Goal: Information Seeking & Learning: Learn about a topic

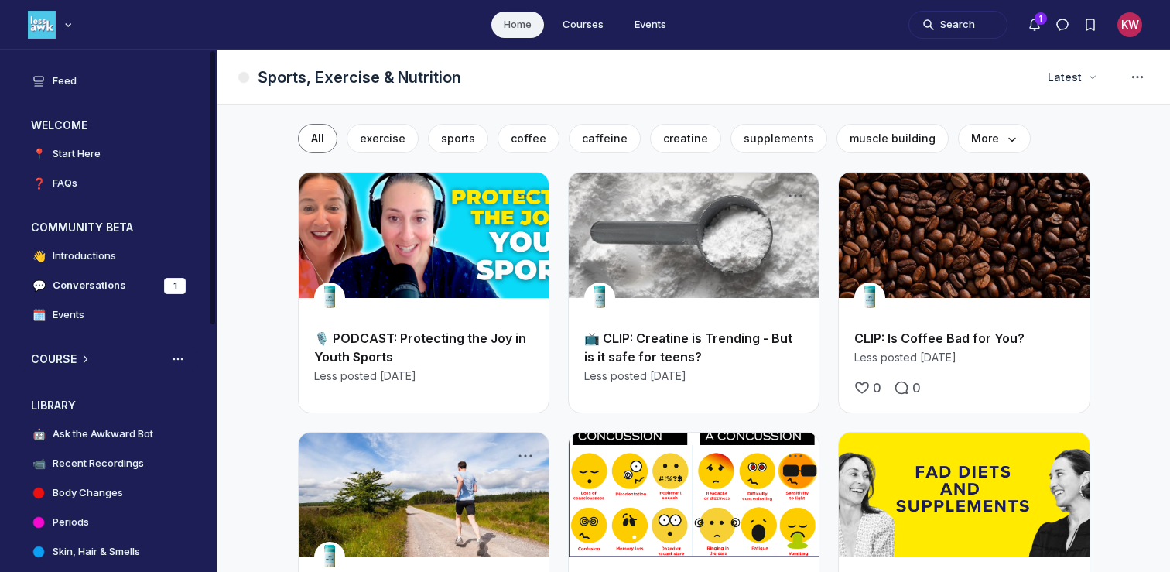
scroll to position [4308, 2963]
click at [71, 435] on h4 "Ask the Awkward Bot" at bounding box center [103, 433] width 101 height 15
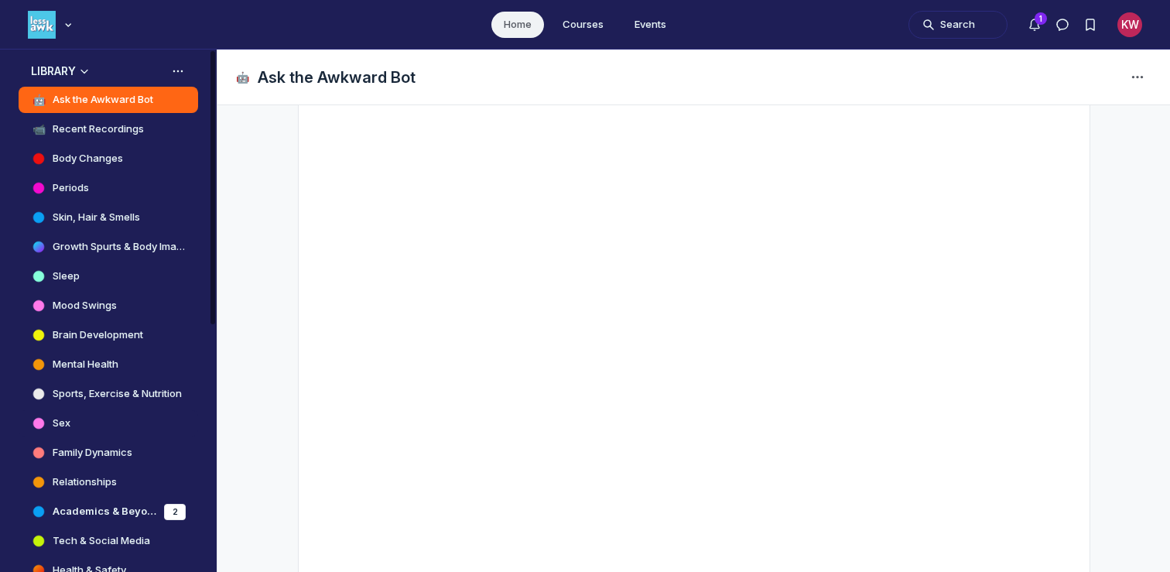
scroll to position [337, 0]
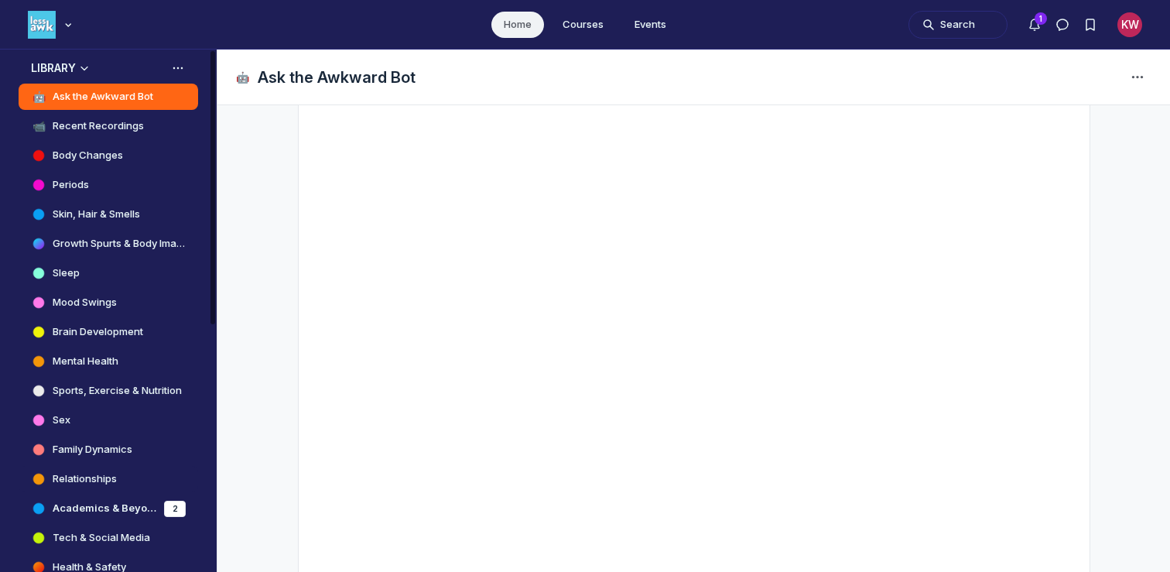
click at [94, 478] on h4 "Relationships" at bounding box center [85, 478] width 64 height 15
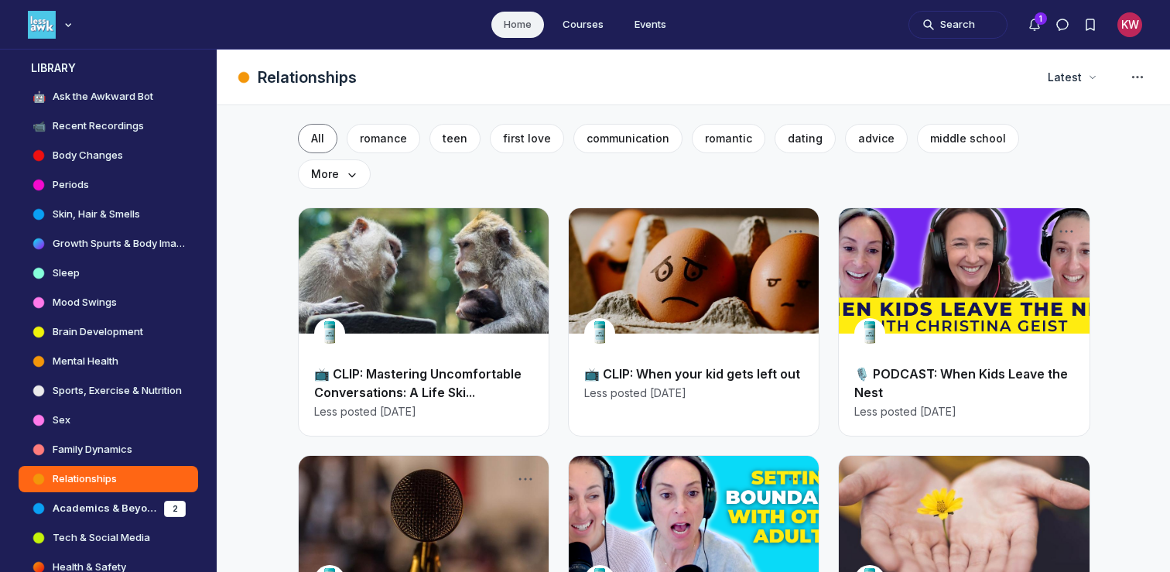
click at [391, 349] on div "📺 CLIP: Mastering Uncomfortable Conversations: A Life Ski... Less posted [DATE]" at bounding box center [424, 392] width 250 height 87
click at [398, 366] on link "📺 CLIP: Mastering Uncomfortable Conversations: A Life Ski..." at bounding box center [417, 383] width 207 height 34
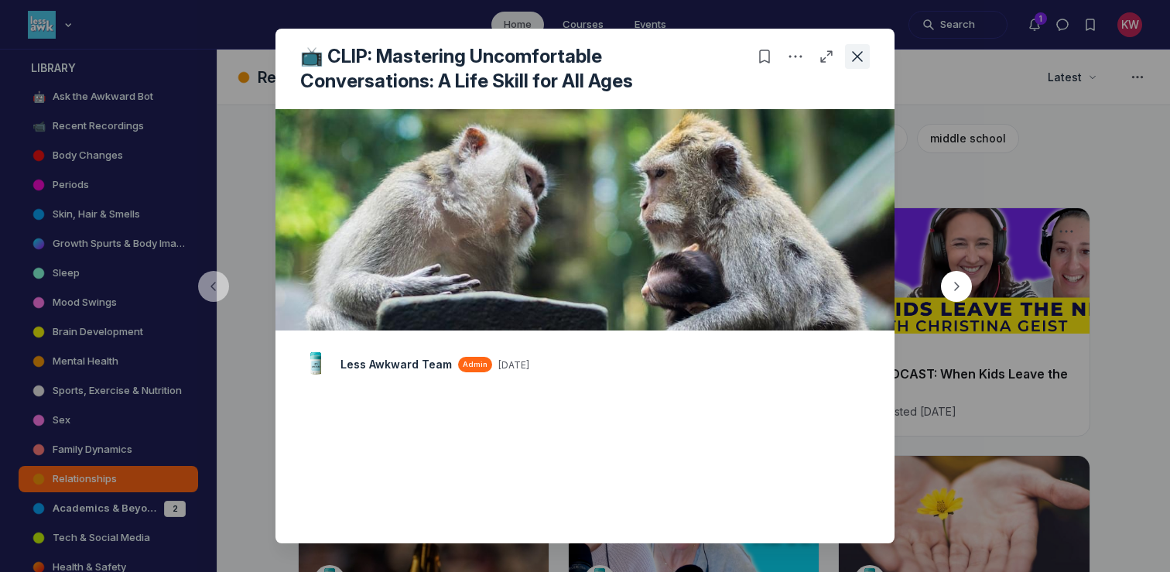
click at [857, 56] on use "Close post" at bounding box center [857, 56] width 11 height 11
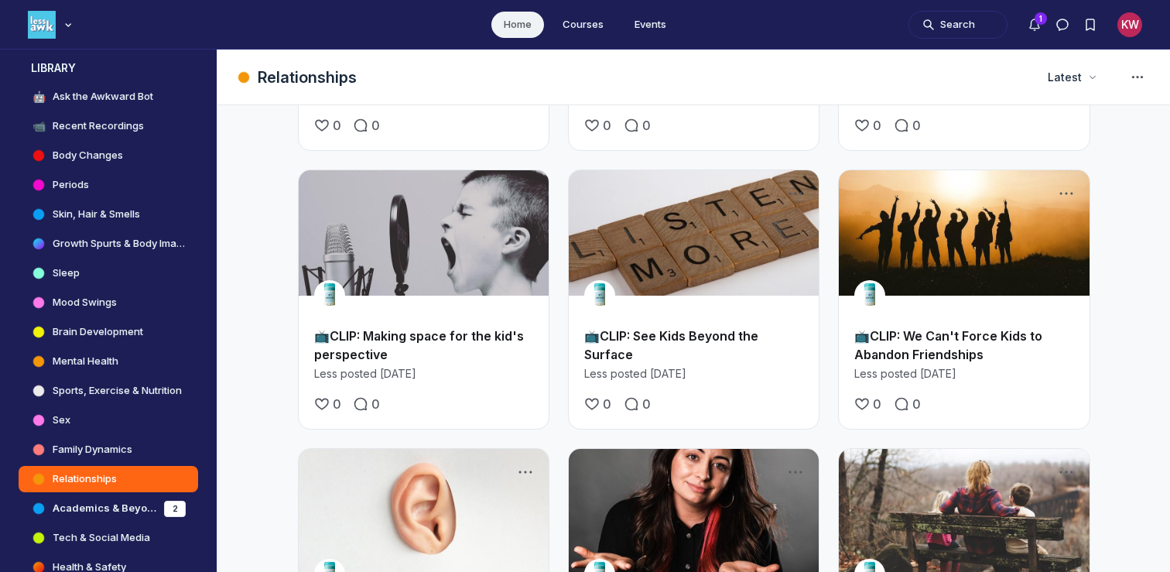
scroll to position [1359, 0]
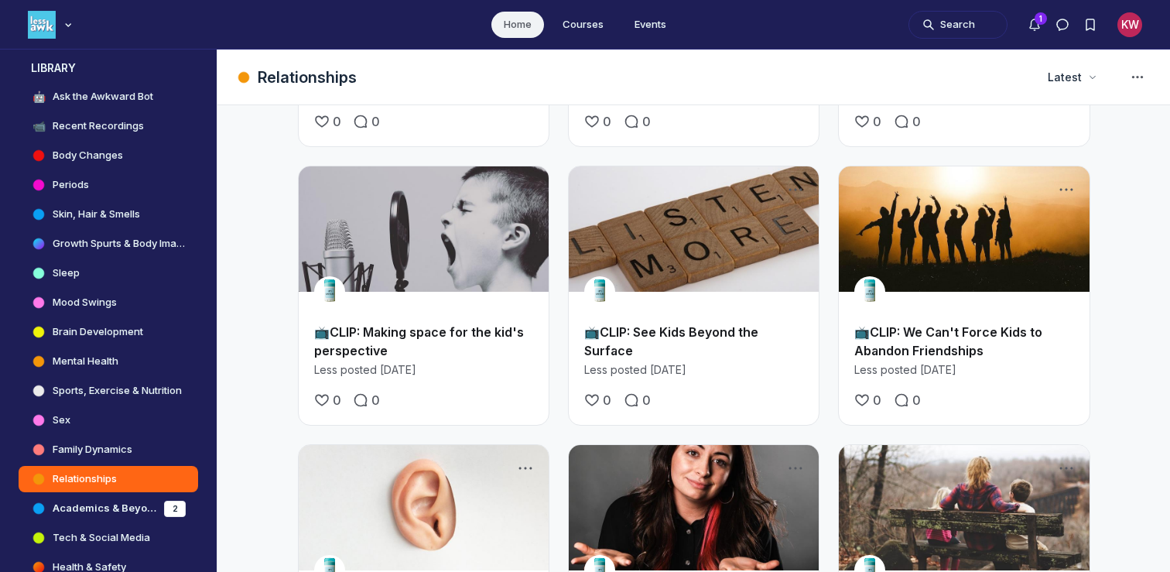
click at [928, 186] on link "Main Content" at bounding box center [964, 228] width 250 height 125
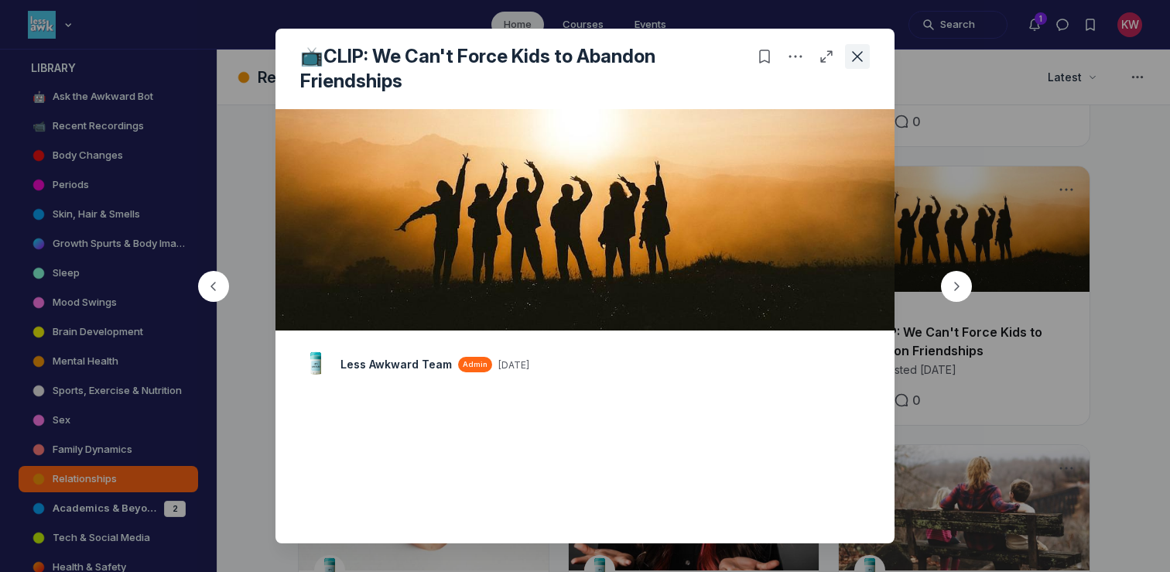
click at [860, 56] on icon "Close post" at bounding box center [856, 56] width 15 height 15
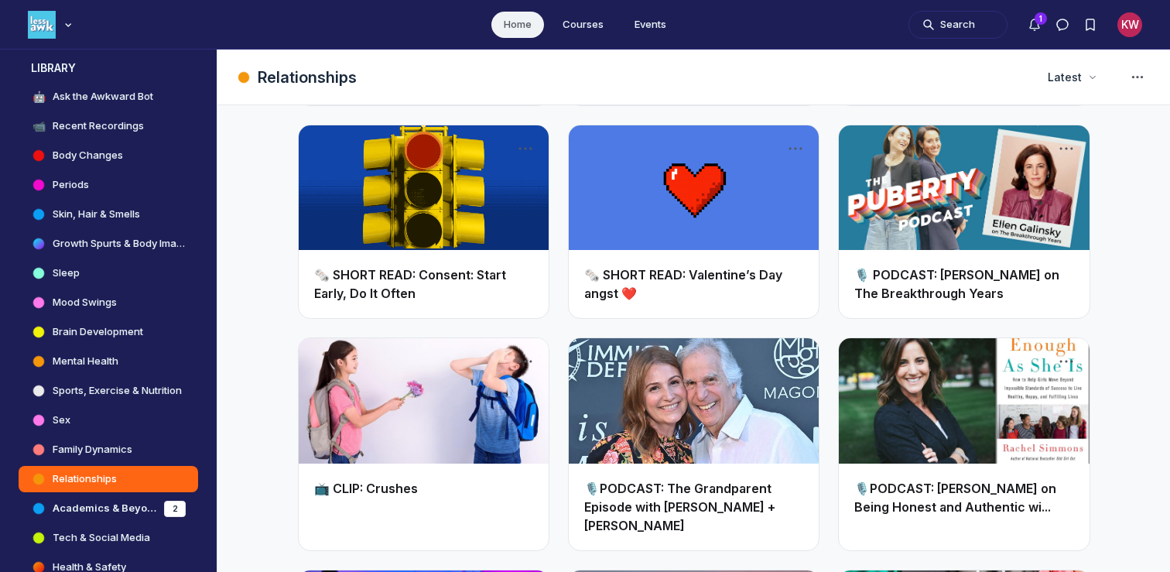
scroll to position [2664, 0]
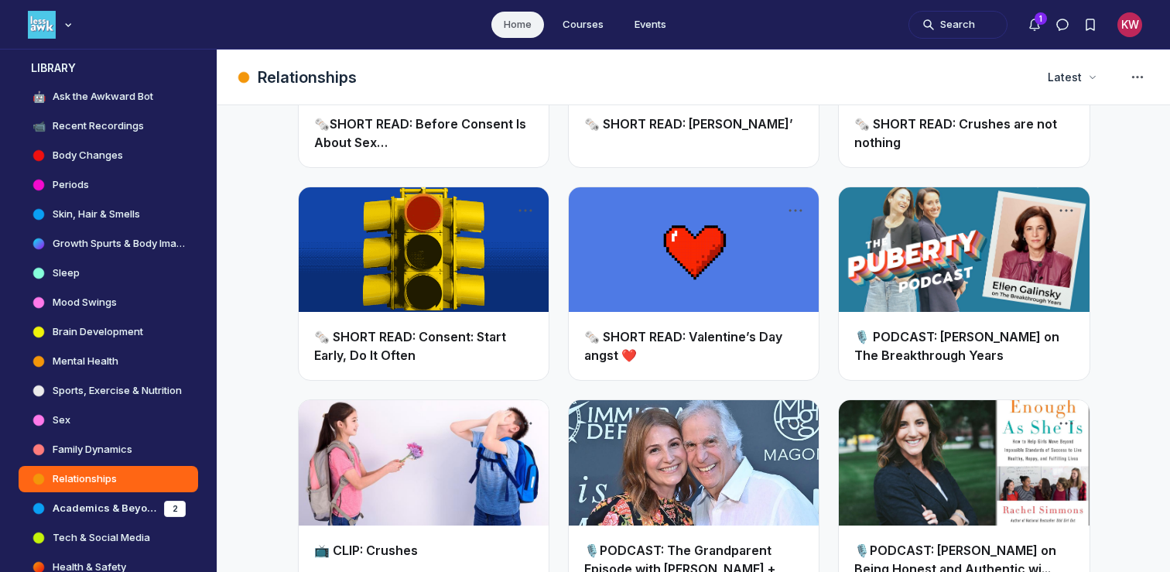
click at [428, 431] on link "Main Content" at bounding box center [424, 462] width 250 height 125
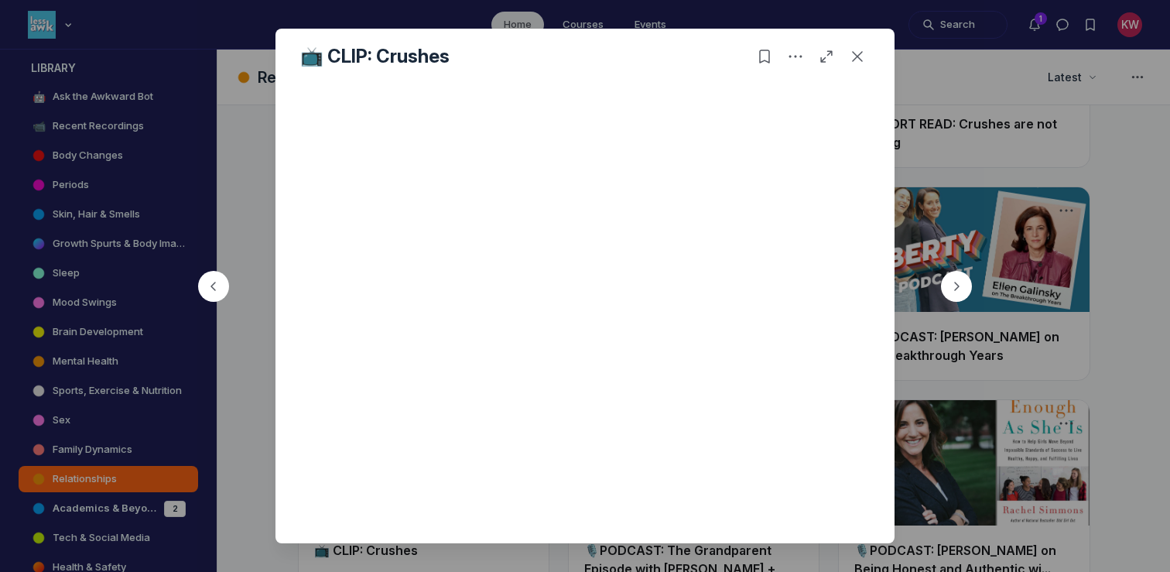
scroll to position [149, 0]
click at [860, 59] on use "Close post" at bounding box center [857, 56] width 11 height 11
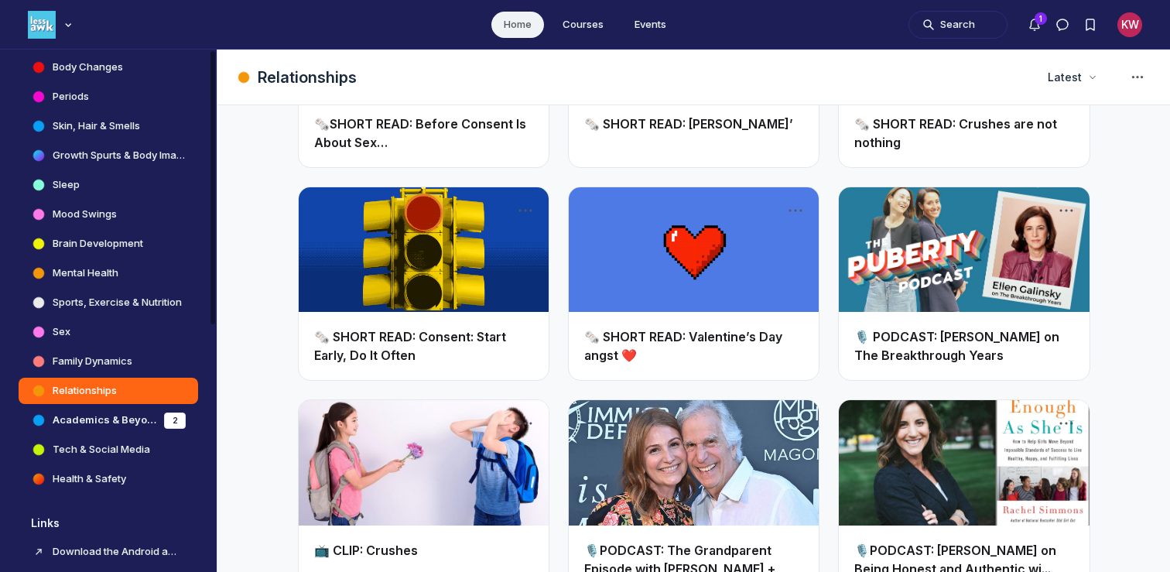
scroll to position [427, 0]
click at [84, 478] on h4 "Health & Safety" at bounding box center [89, 477] width 73 height 15
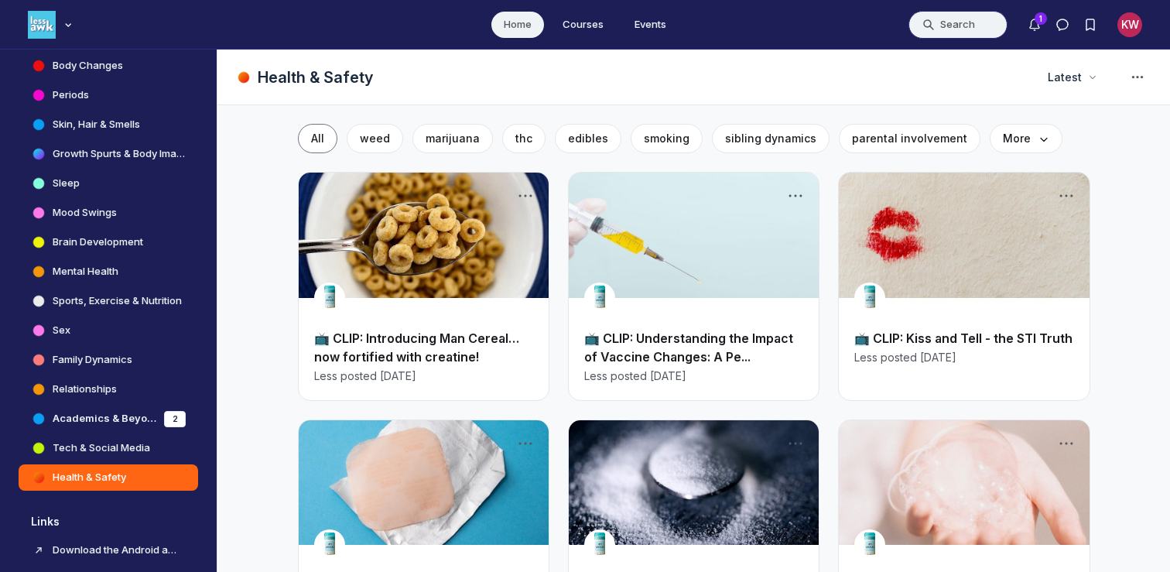
click at [945, 27] on button "Search" at bounding box center [957, 25] width 99 height 28
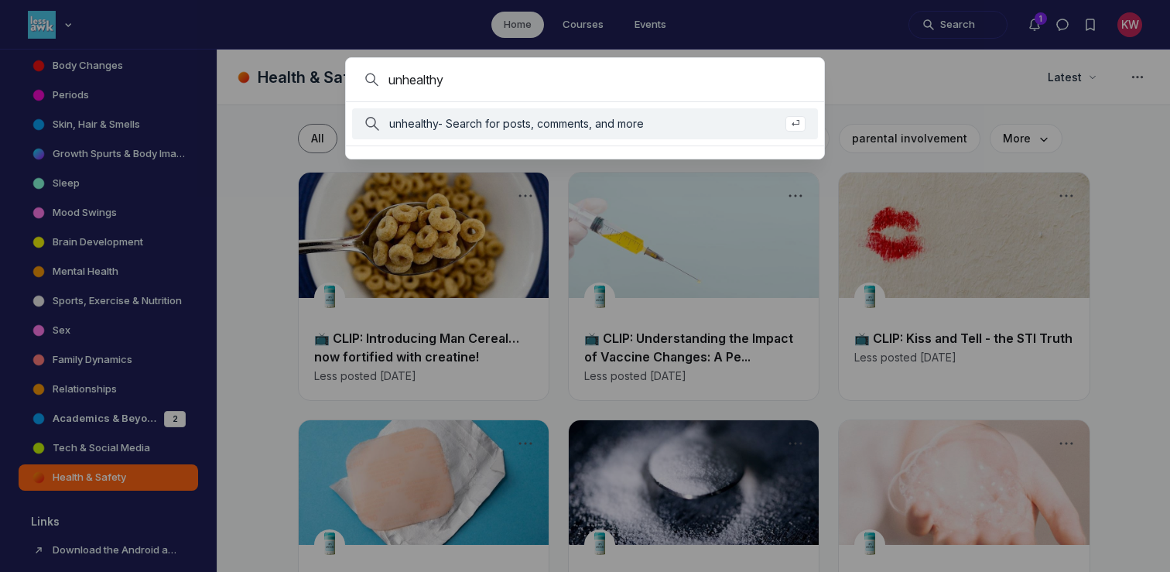
type input "unhealthy"
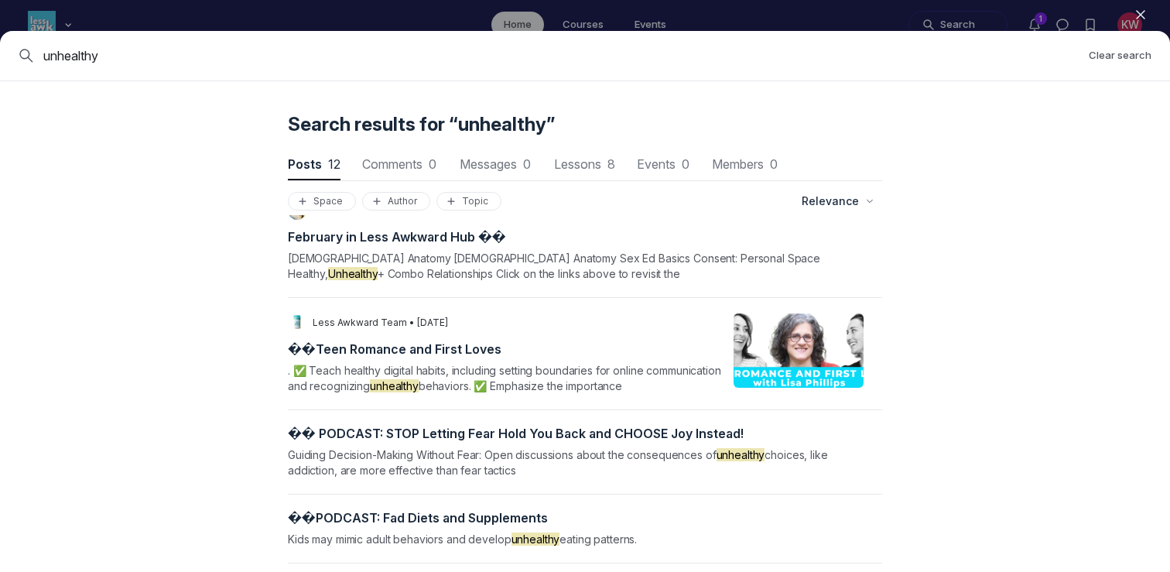
scroll to position [773, 0]
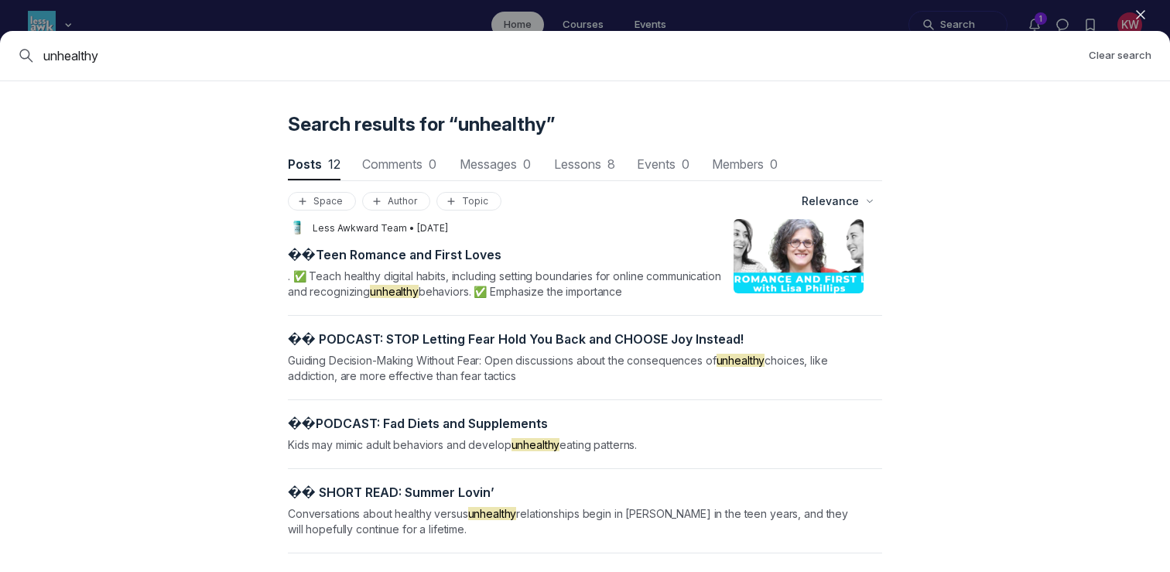
drag, startPoint x: 117, startPoint y: 53, endPoint x: 0, endPoint y: 35, distance: 118.2
click at [0, 38] on div "unhealthy Clear search" at bounding box center [585, 56] width 1170 height 50
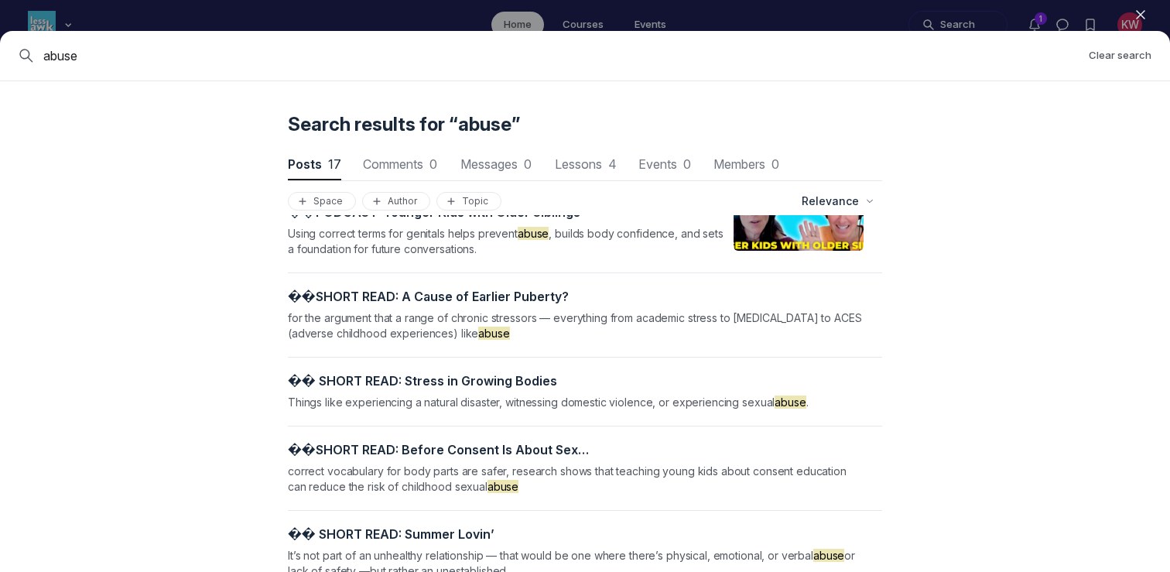
scroll to position [1136, 0]
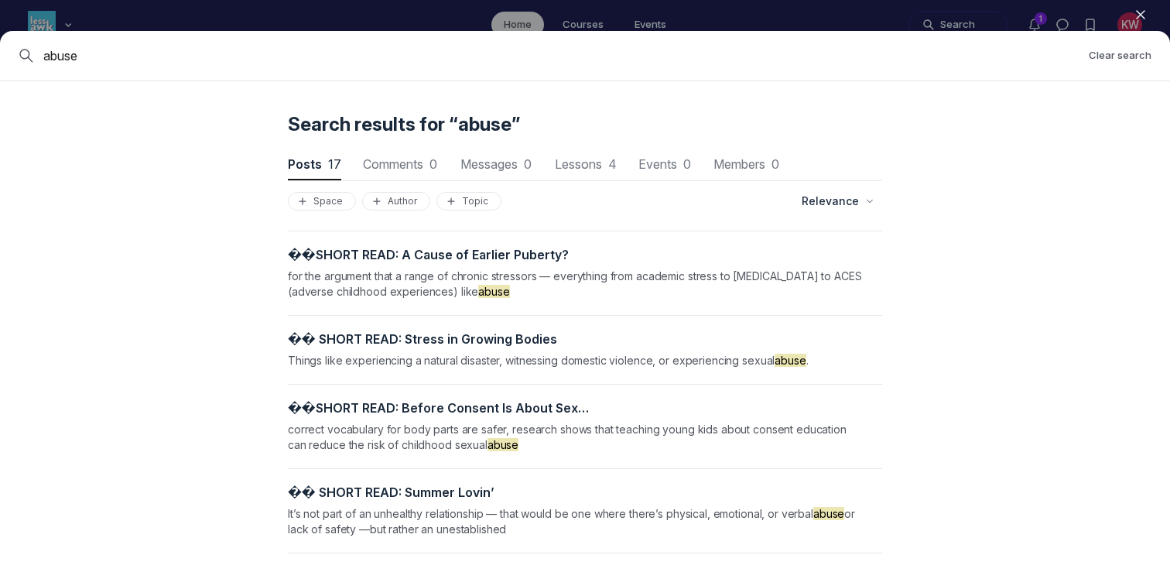
drag, startPoint x: 99, startPoint y: 54, endPoint x: 0, endPoint y: 52, distance: 99.1
click at [0, 52] on div "abuse Clear search" at bounding box center [585, 56] width 1170 height 50
type input "manipulation"
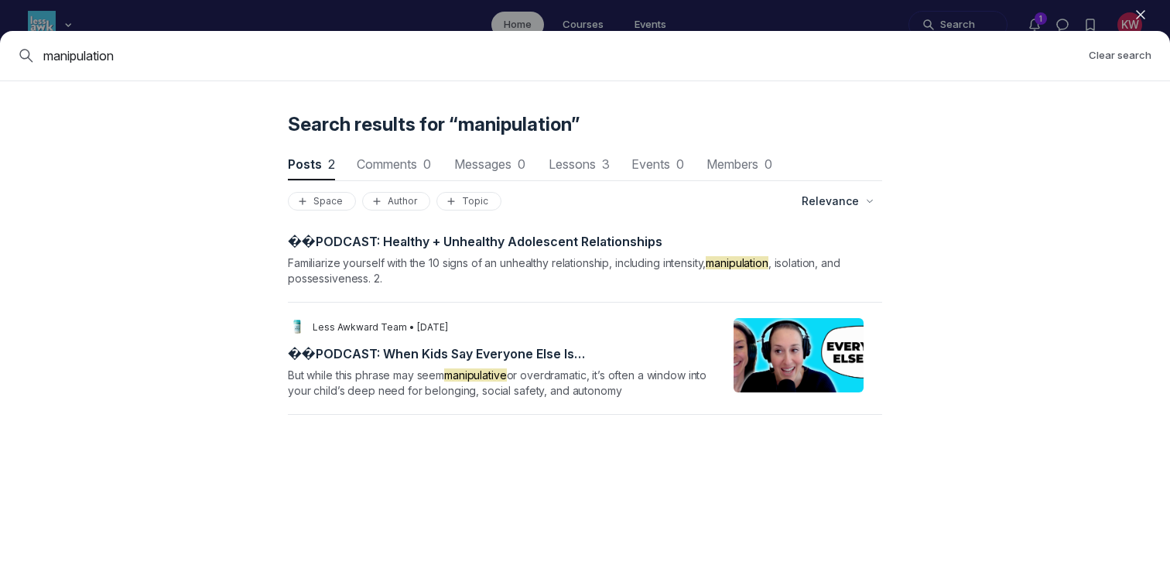
drag, startPoint x: 179, startPoint y: 72, endPoint x: 124, endPoint y: 72, distance: 55.7
click at [124, 72] on div "manipulation Clear search" at bounding box center [585, 56] width 1170 height 50
drag, startPoint x: 147, startPoint y: 57, endPoint x: 12, endPoint y: 50, distance: 135.6
click at [12, 50] on div "manipulation Clear search" at bounding box center [585, 56] width 1170 height 50
type input "consent"
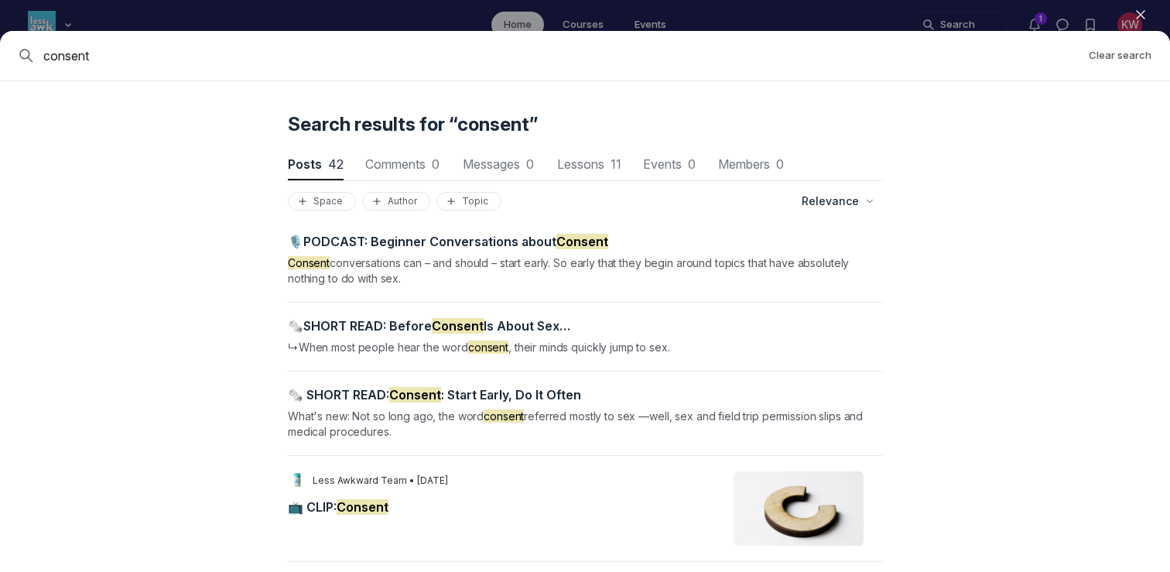
click at [374, 505] on mark "Consent" at bounding box center [363, 506] width 52 height 15
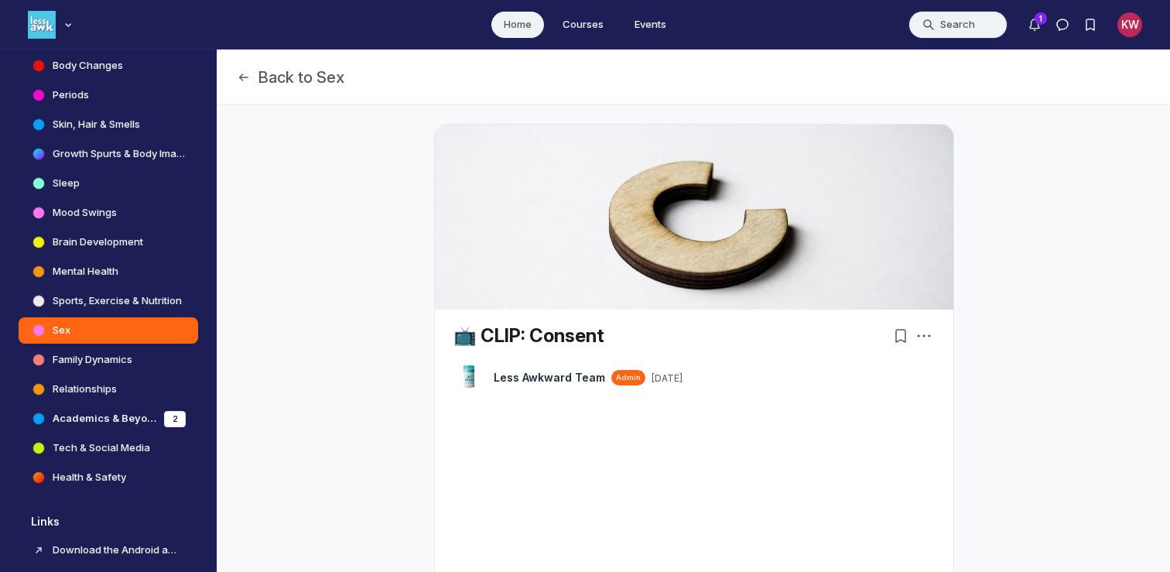
click at [936, 19] on button "Search" at bounding box center [957, 25] width 99 height 28
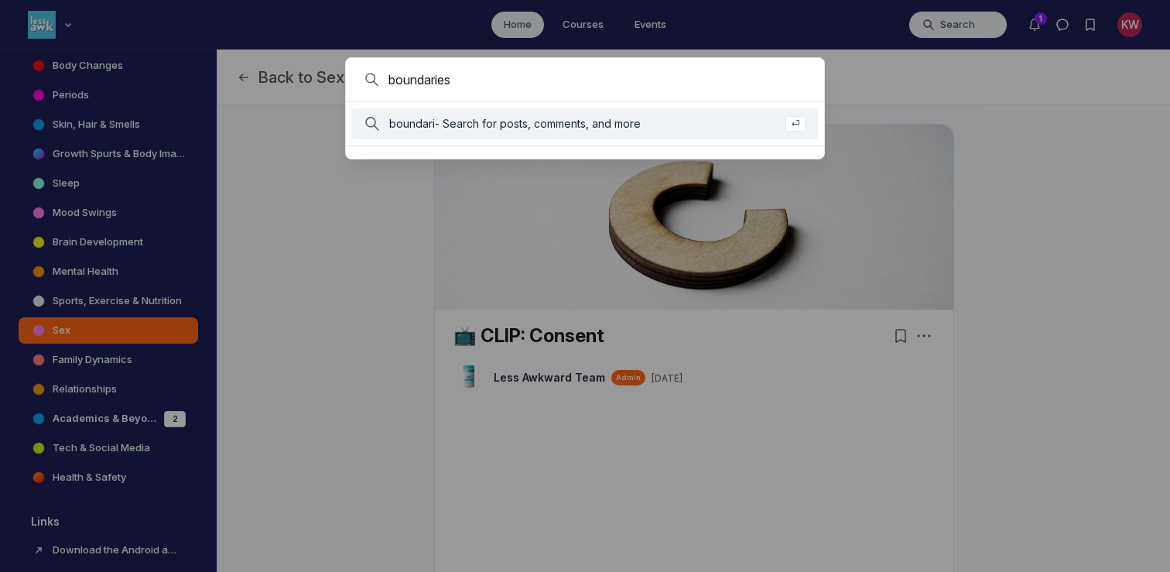
type input "boundaries"
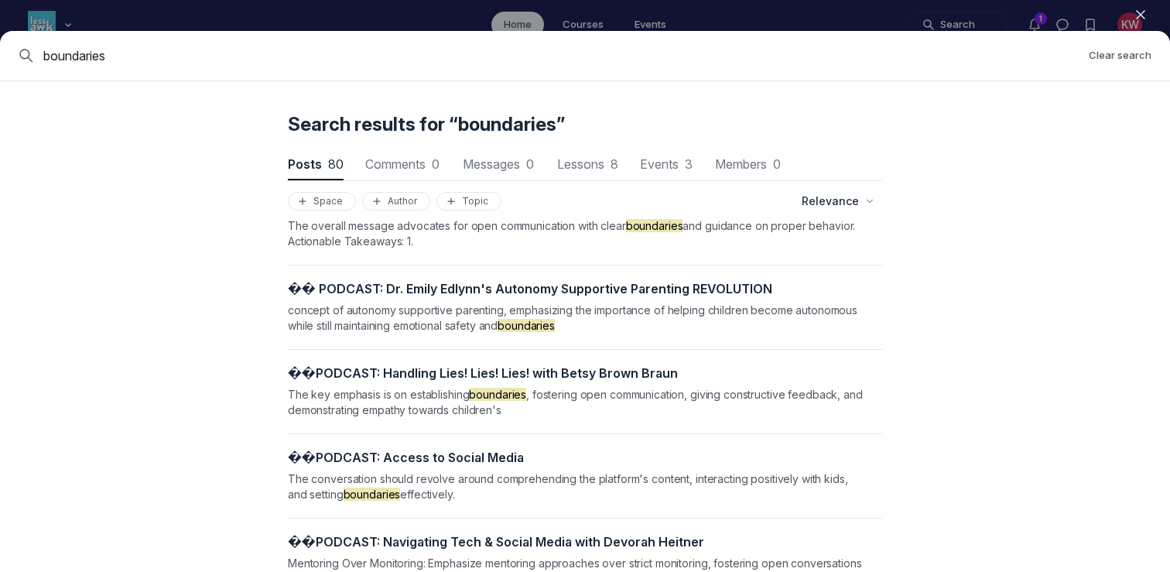
scroll to position [853, 0]
drag, startPoint x: 378, startPoint y: 55, endPoint x: 0, endPoint y: 53, distance: 377.5
click at [0, 53] on div "boundaries Clear search" at bounding box center [585, 56] width 1170 height 50
type input "control"
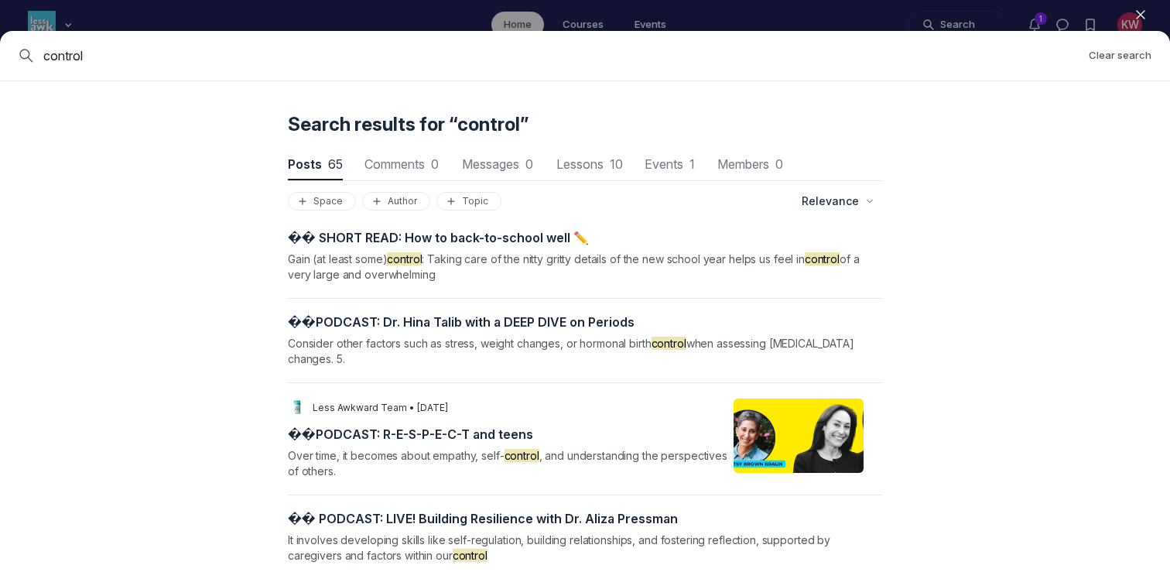
scroll to position [832, 0]
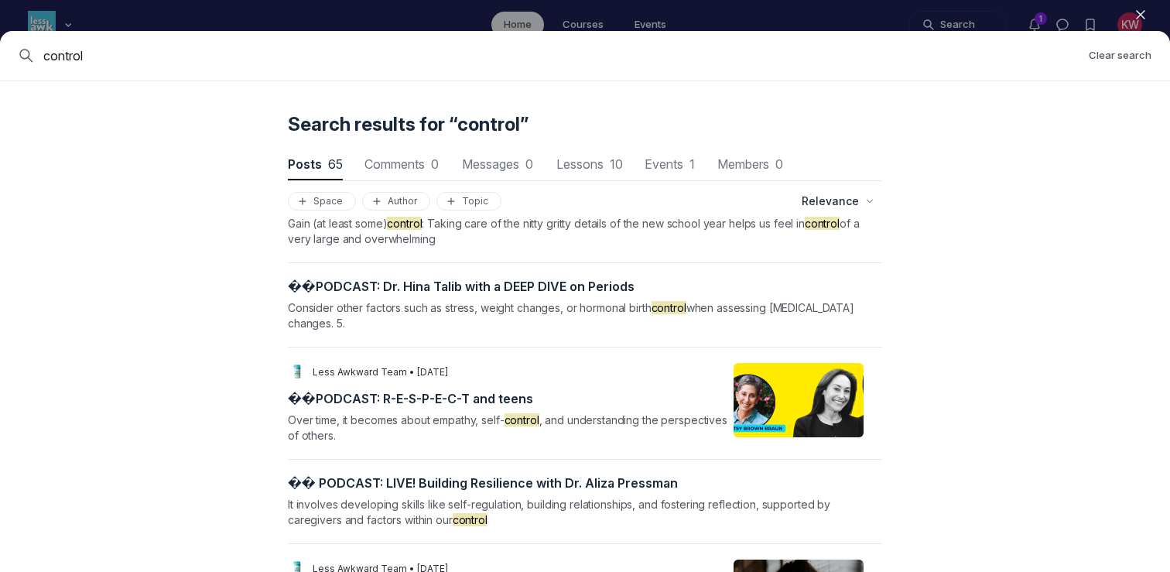
click at [795, 78] on div "control Clear search" at bounding box center [585, 56] width 1170 height 50
click at [756, 73] on div "control Clear search" at bounding box center [585, 56] width 1170 height 50
drag, startPoint x: 781, startPoint y: 57, endPoint x: 0, endPoint y: 14, distance: 782.6
click at [0, 13] on div "Close control Clear search Search results for “control” Posts 65 Posts 65 Comme…" at bounding box center [585, 286] width 1170 height 572
type input "oiwer"
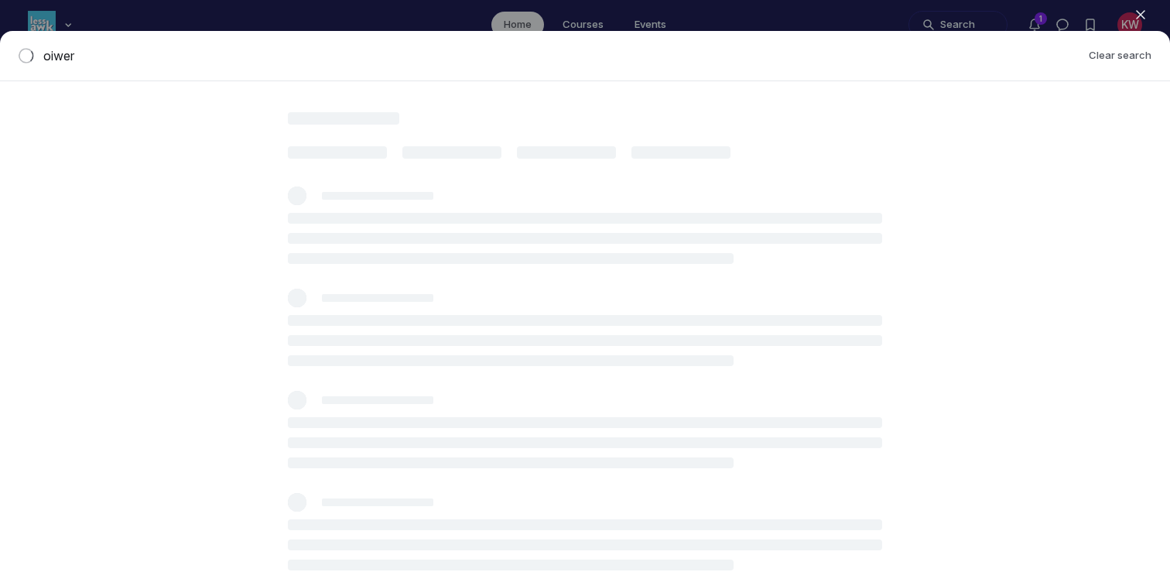
drag, startPoint x: 133, startPoint y: 63, endPoint x: 0, endPoint y: 13, distance: 142.3
click at [0, 15] on div "Close oiwer Clear search Search results for “oiwer” Posts 0 Posts 0 Comments 0 …" at bounding box center [585, 286] width 1170 height 572
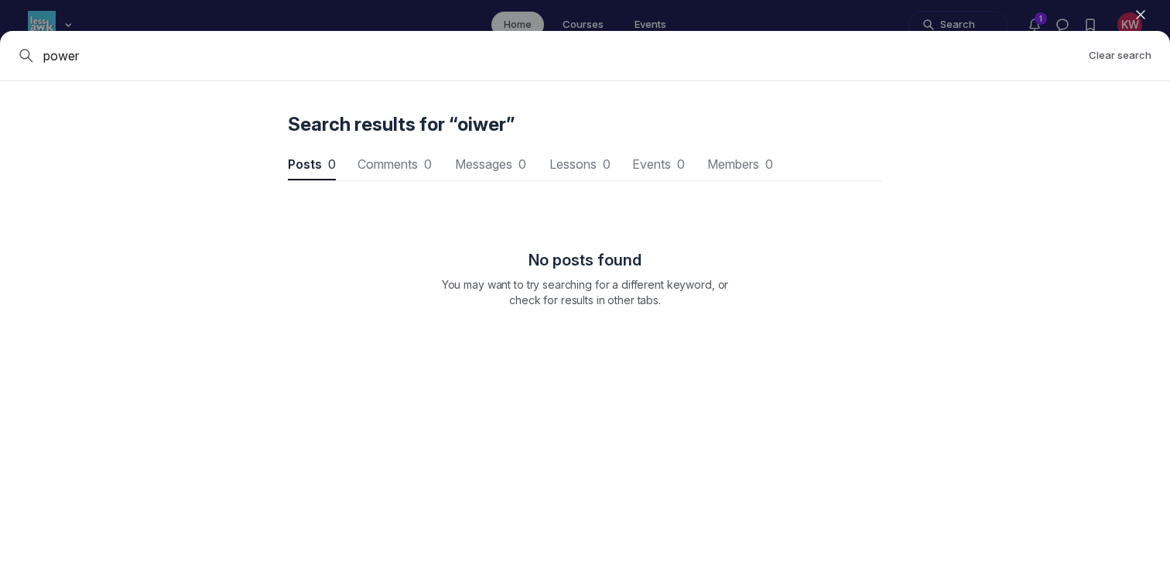
type input "power"
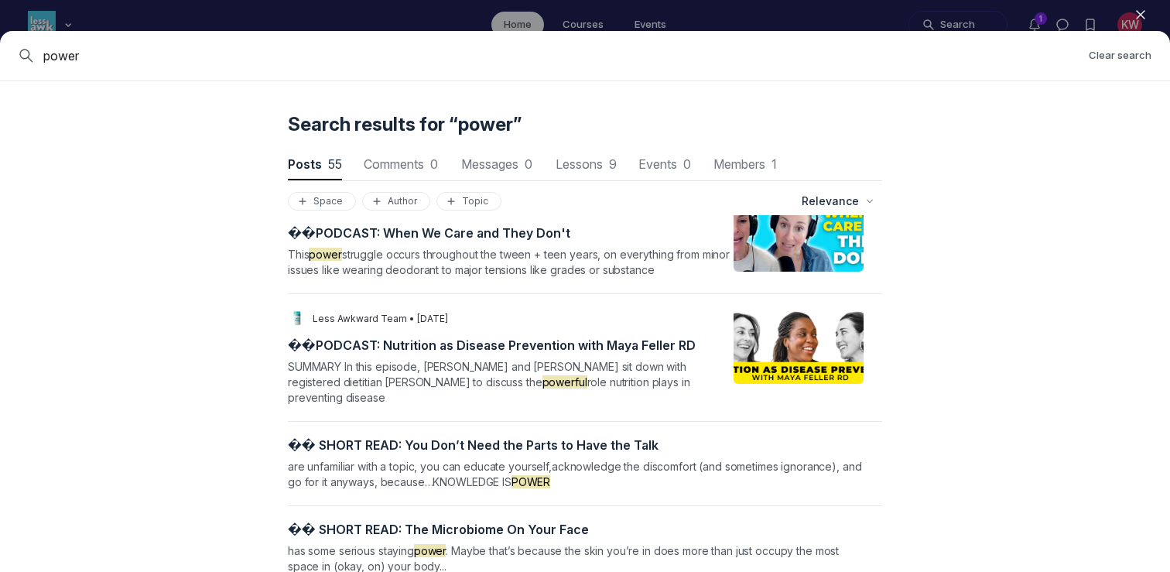
scroll to position [792, 0]
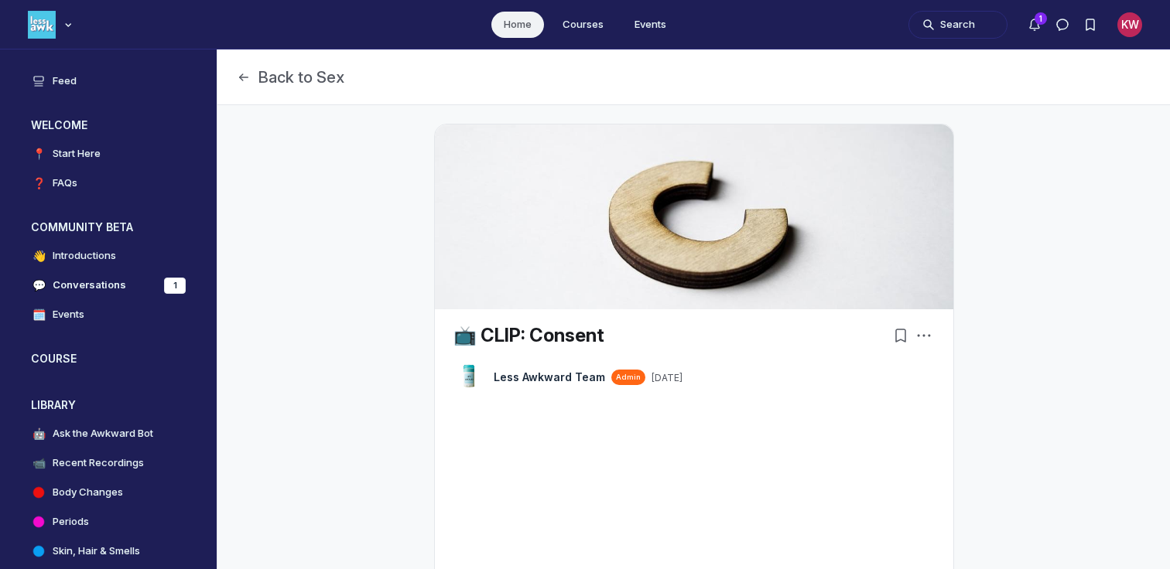
scroll to position [4298, 2963]
